Goal: Transaction & Acquisition: Purchase product/service

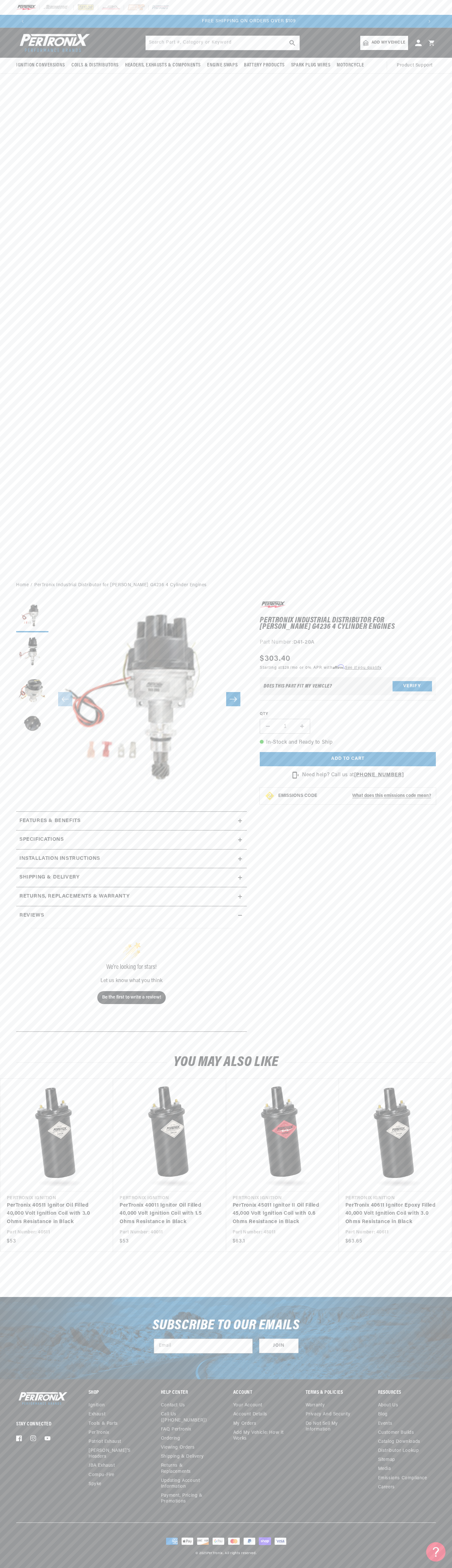
scroll to position [0, 787]
click at [181, 7] on div at bounding box center [226, 7] width 452 height 15
click at [435, 420] on div "Ignition Conversions Shop by Feature Ignitor© The Original Ignitor© Ignitor© II" at bounding box center [226, 303] width 452 height 549
click at [439, 1567] on html "Skip to content Your cart Your cart is empty Get the right parts the first time…" at bounding box center [226, 784] width 452 height 1568
click at [27, 535] on div "Ignition Conversions Shop by Feature Ignitor© The Original Ignitor© Ignitor© II" at bounding box center [226, 303] width 452 height 549
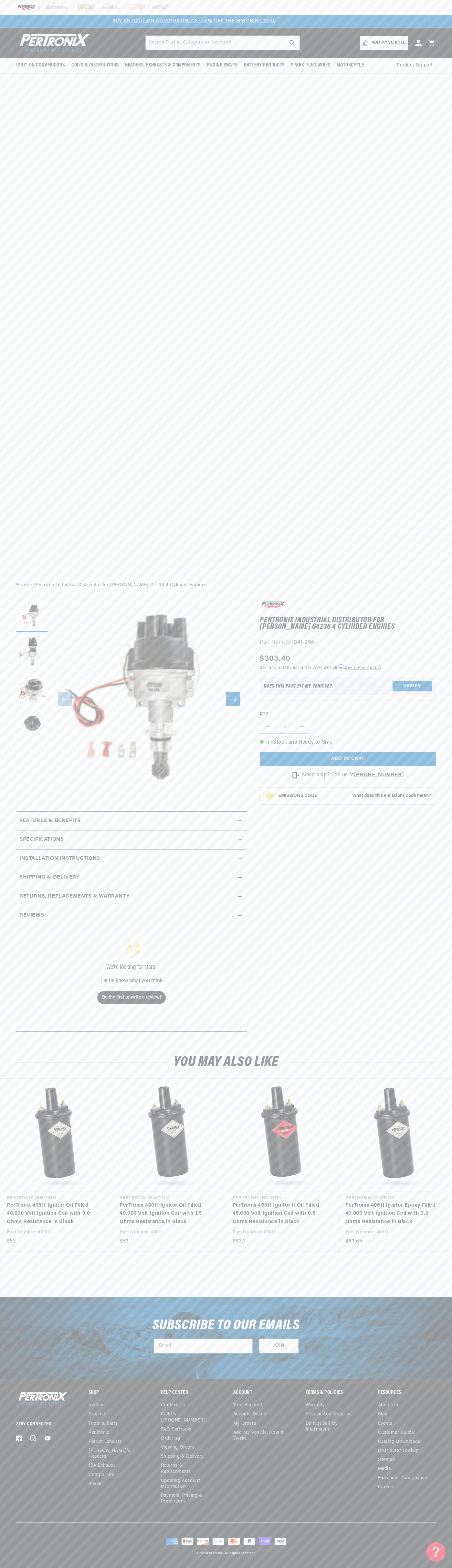
scroll to position [0, 0]
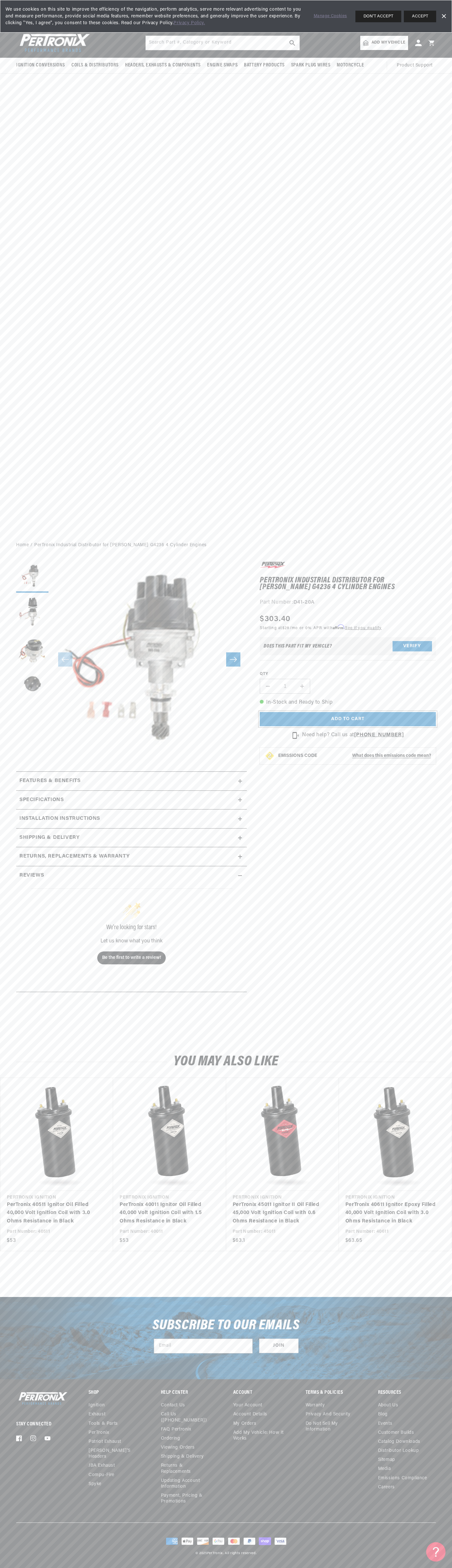
scroll to position [0, 787]
